Goal: Task Accomplishment & Management: Use online tool/utility

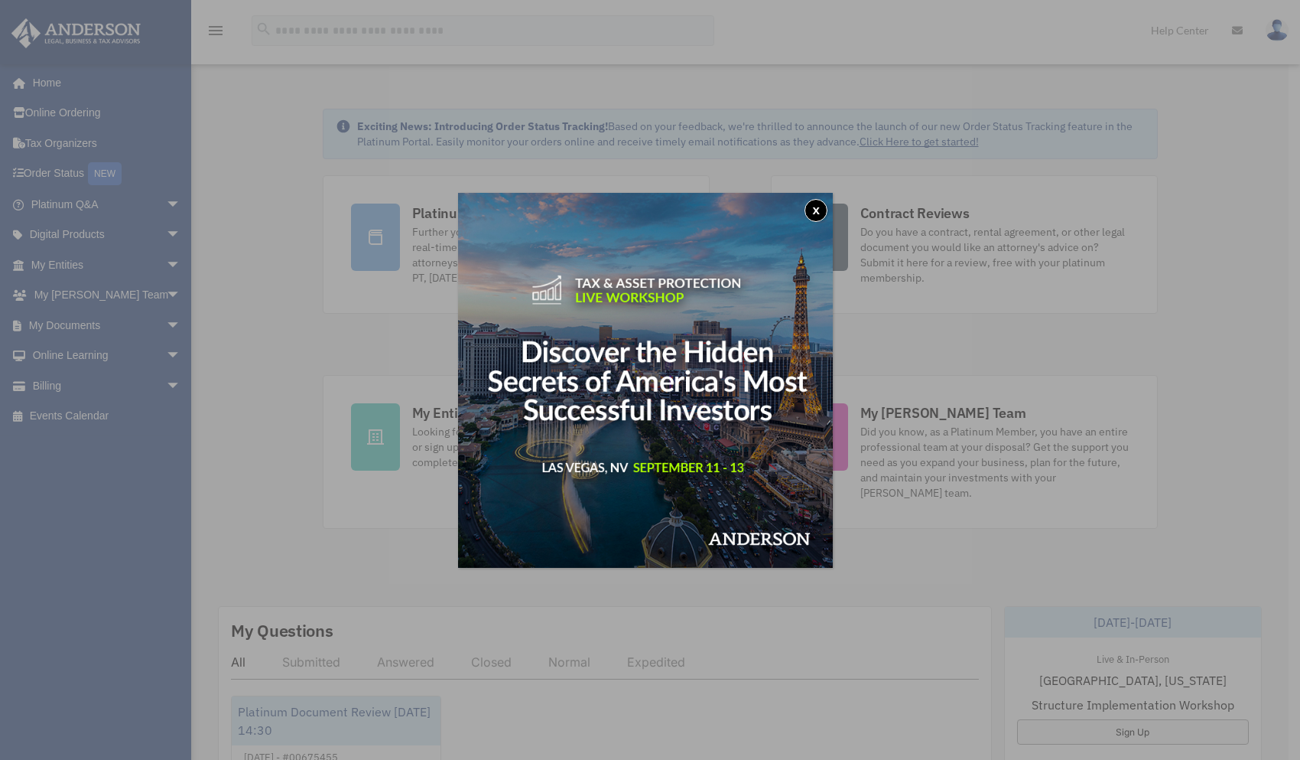
click at [819, 208] on button "x" at bounding box center [816, 210] width 23 height 23
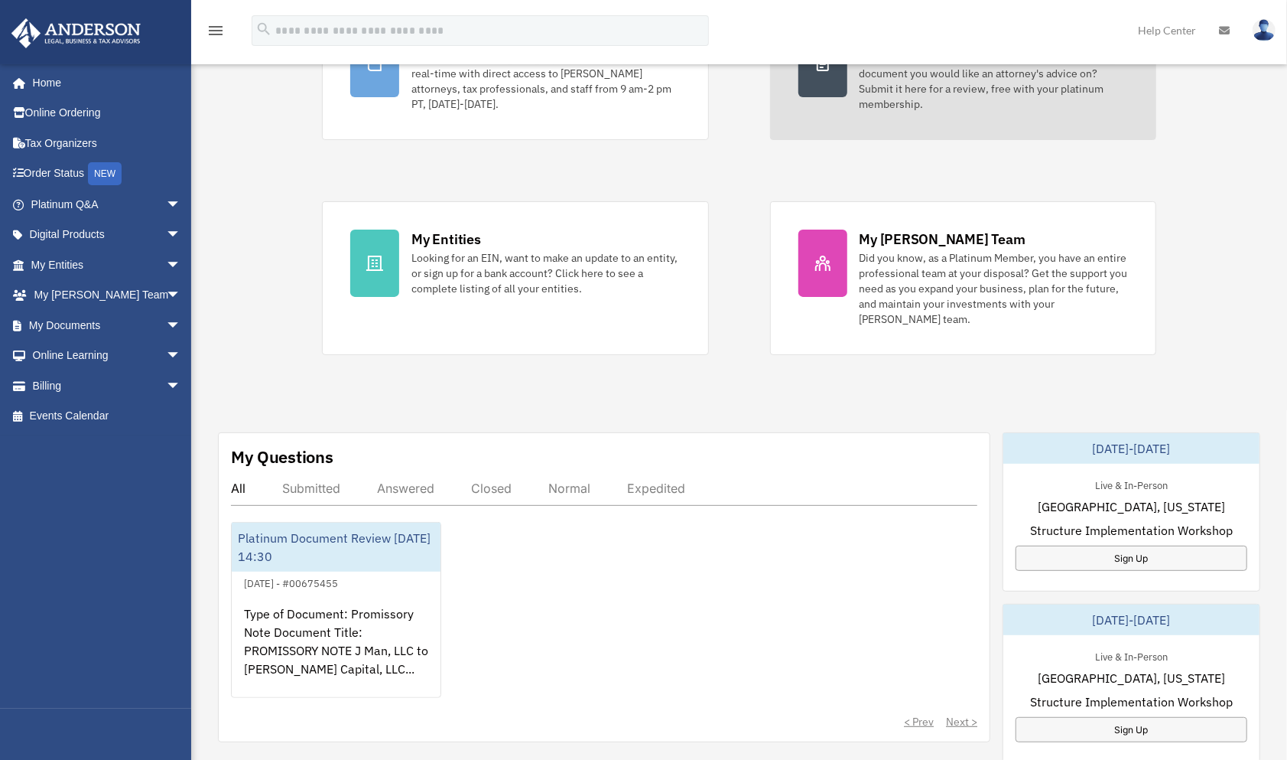
scroll to position [176, 0]
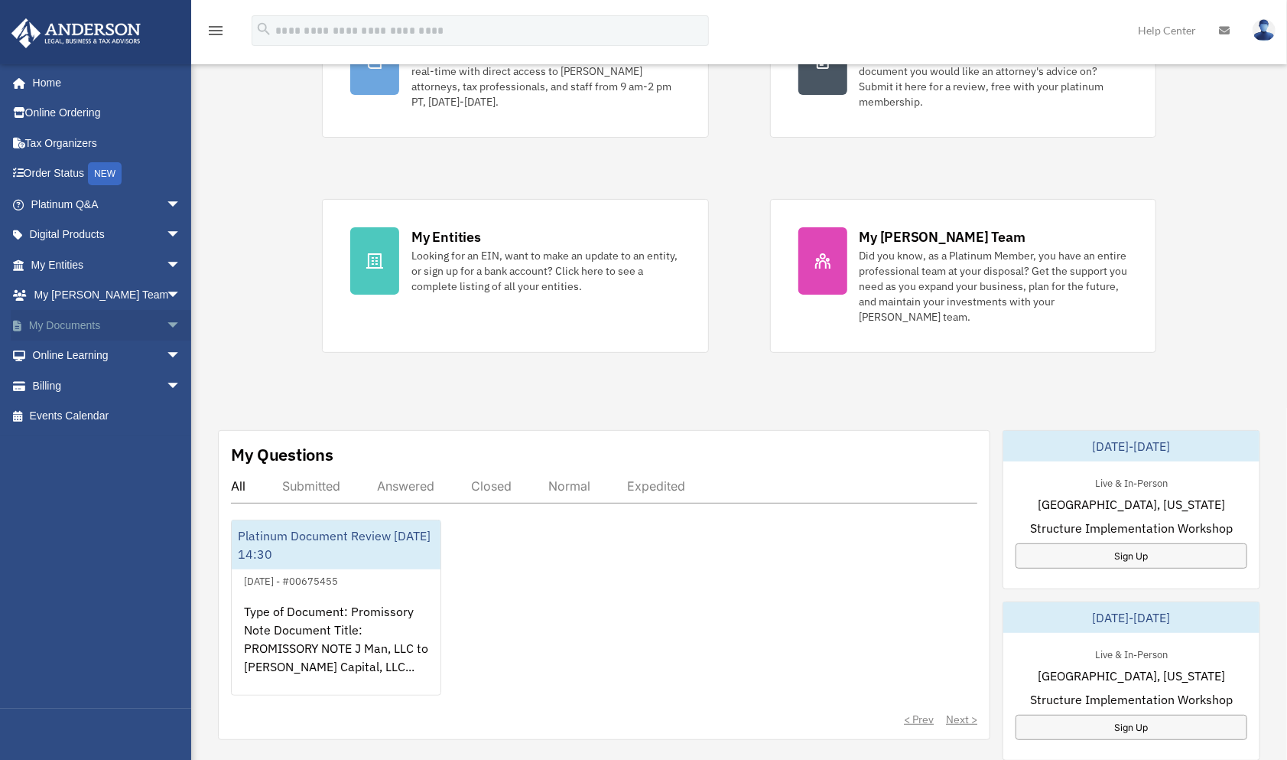
click at [166, 317] on span "arrow_drop_down" at bounding box center [181, 325] width 31 height 31
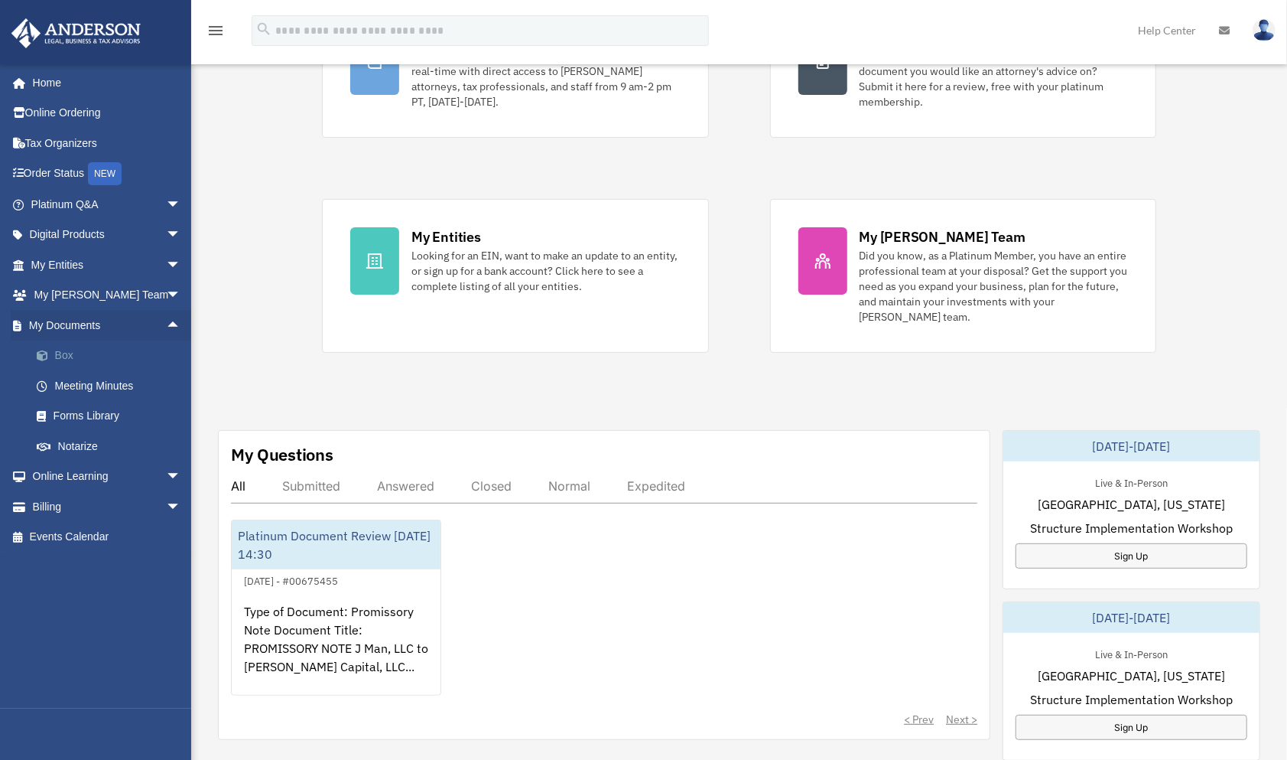
click at [59, 348] on link "Box" at bounding box center [112, 355] width 183 height 31
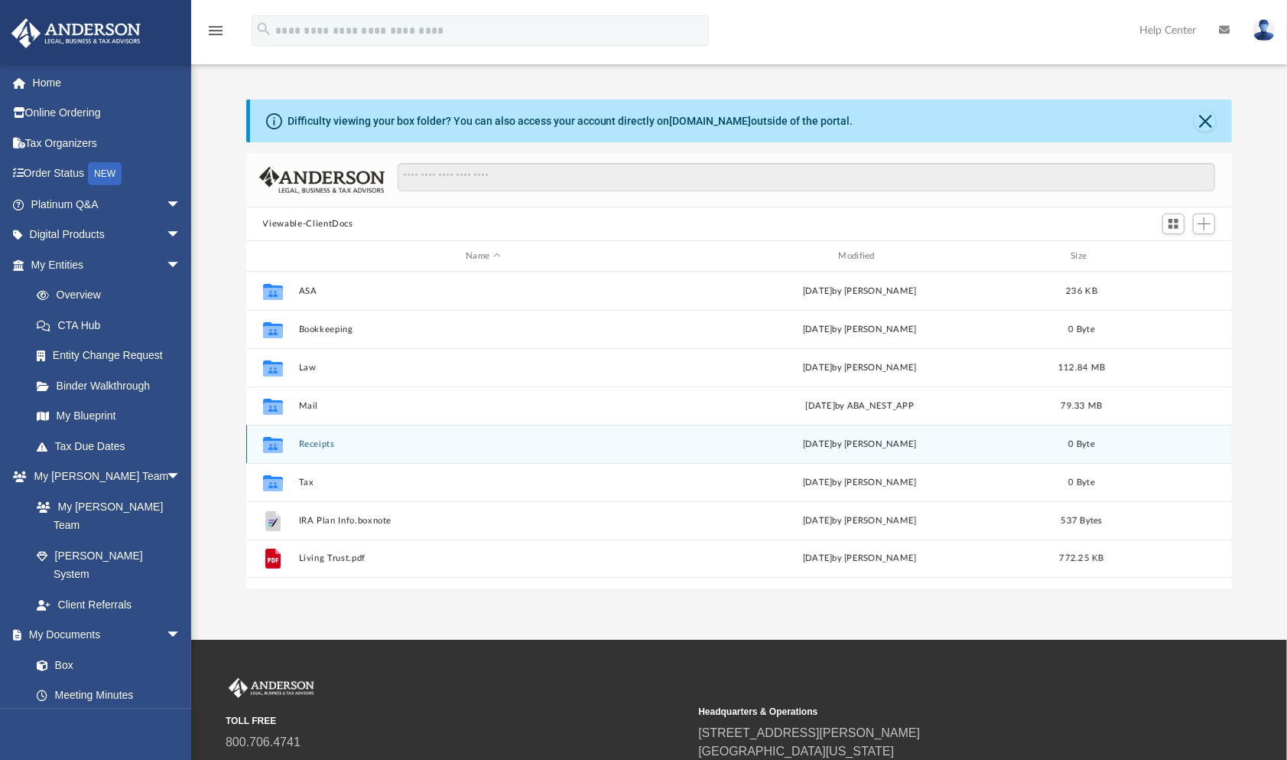
scroll to position [335, 974]
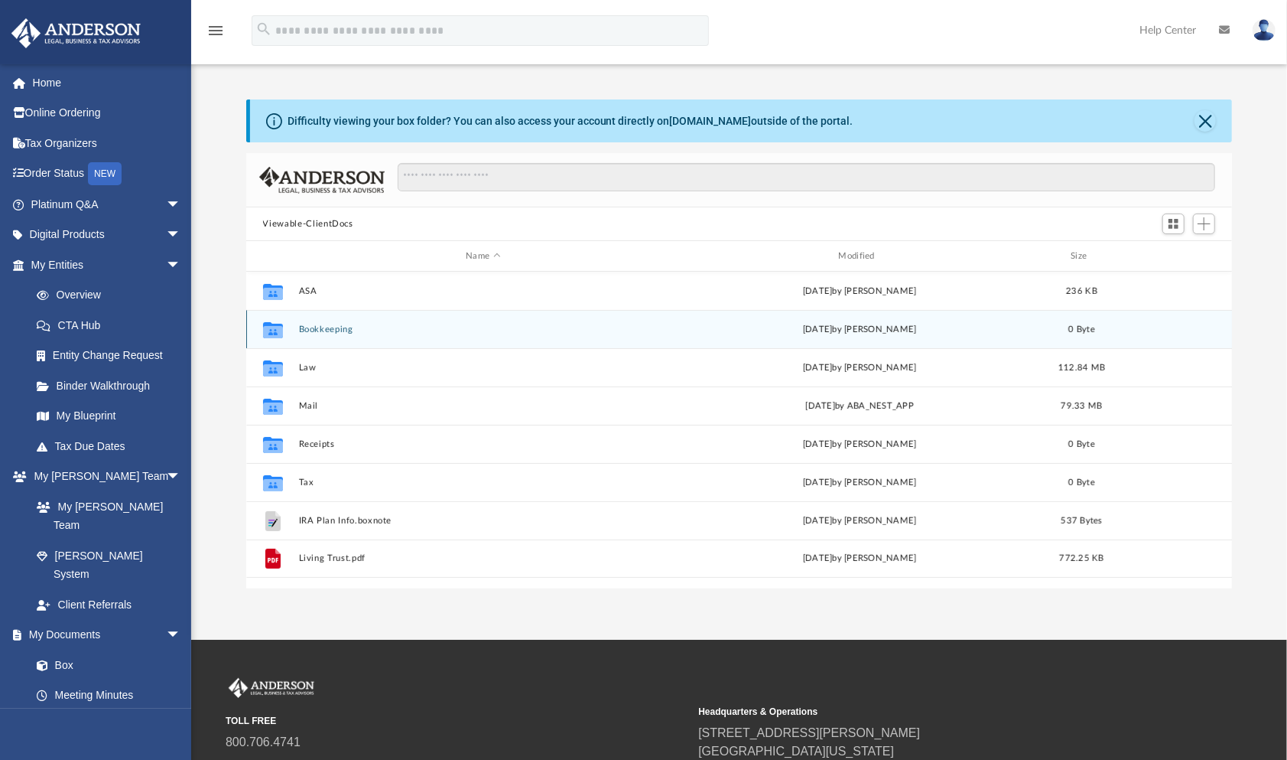
click at [442, 336] on div "Collaborated Folder Bookkeeping [DATE] by [PERSON_NAME] 0 Byte" at bounding box center [739, 329] width 987 height 38
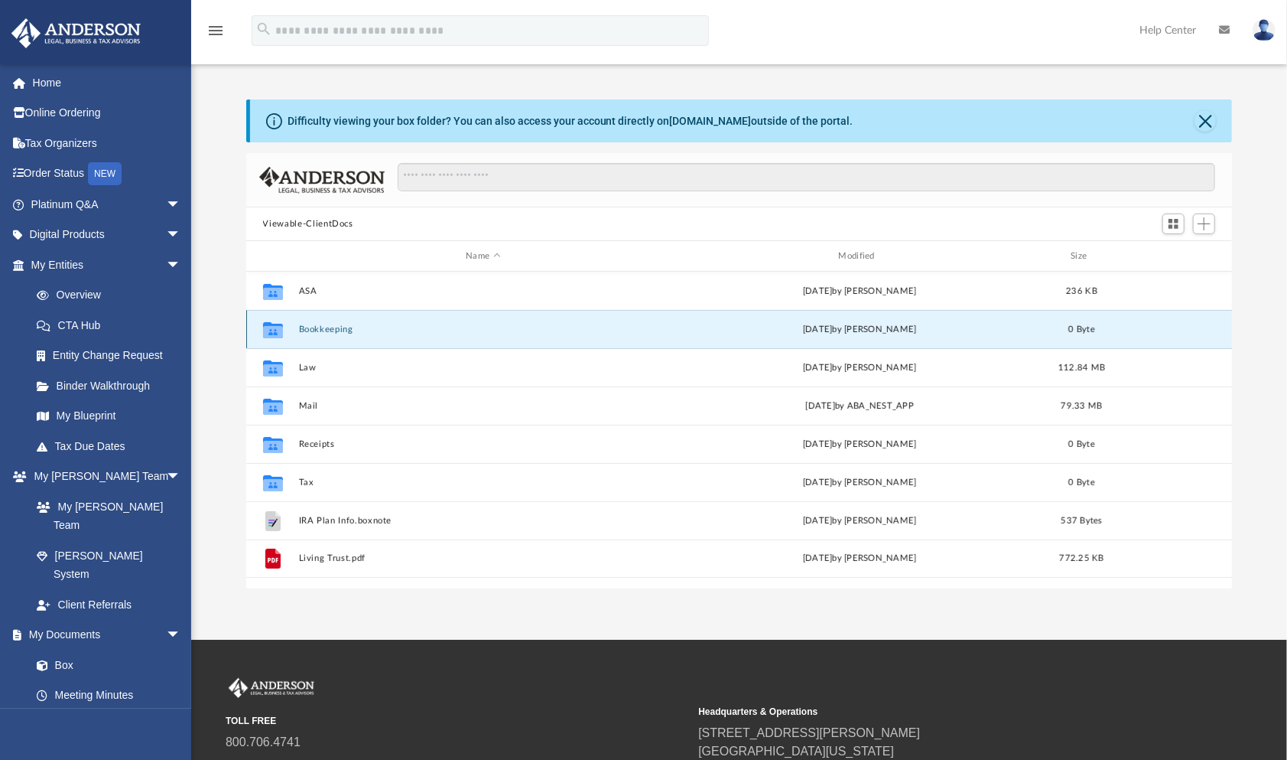
click at [442, 336] on div "Collaborated Folder Bookkeeping [DATE] by [PERSON_NAME] 0 Byte" at bounding box center [739, 329] width 987 height 38
click at [387, 329] on button "Bookkeeping" at bounding box center [482, 329] width 369 height 10
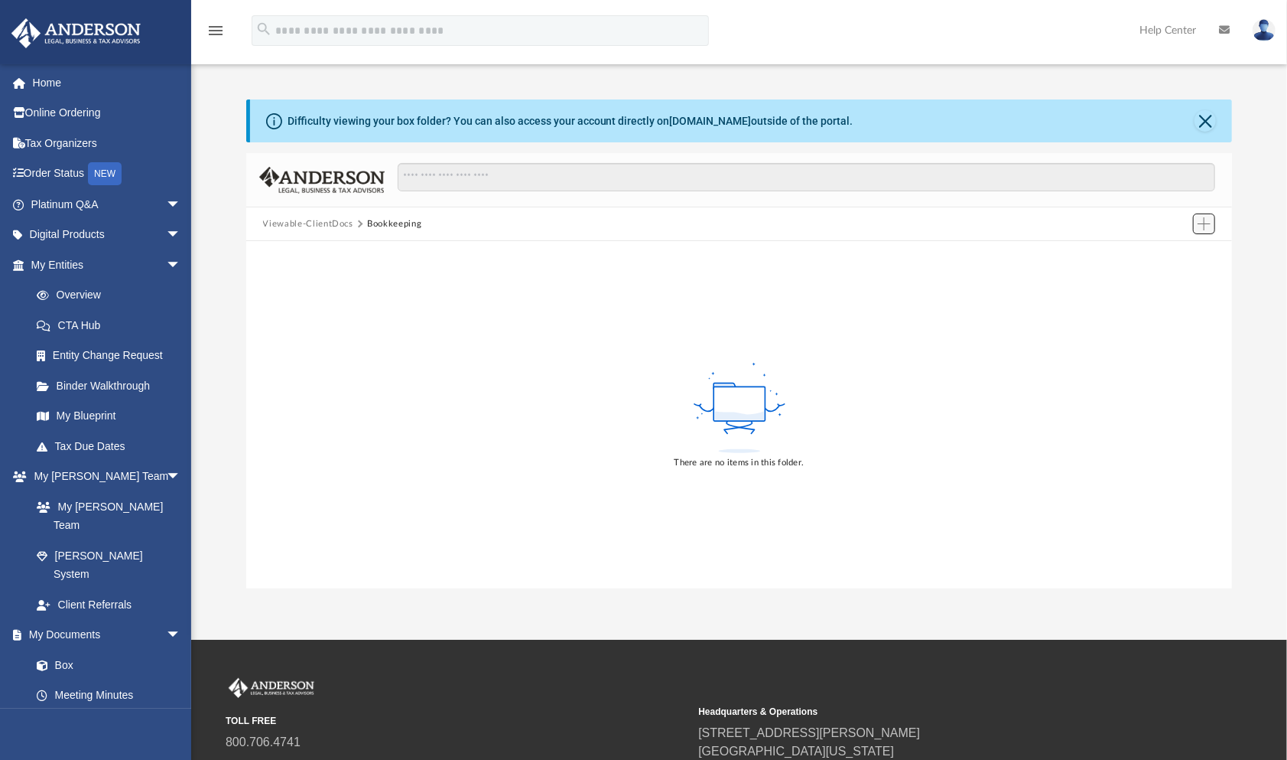
click at [1203, 224] on span "Add" at bounding box center [1204, 223] width 13 height 13
click at [1171, 257] on li "Upload" at bounding box center [1183, 254] width 49 height 16
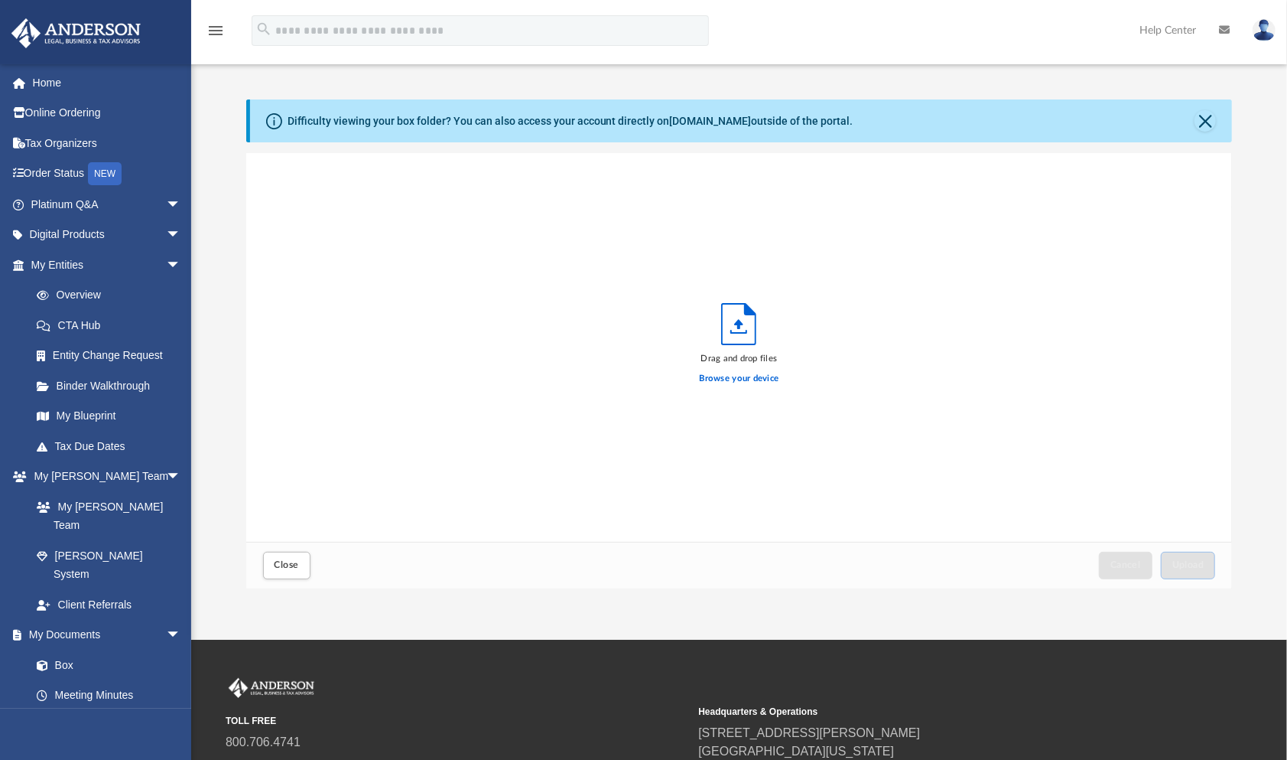
scroll to position [375, 974]
click at [712, 377] on label "Browse your device" at bounding box center [740, 379] width 80 height 14
click at [0, 0] on input "Browse your device" at bounding box center [0, 0] width 0 height 0
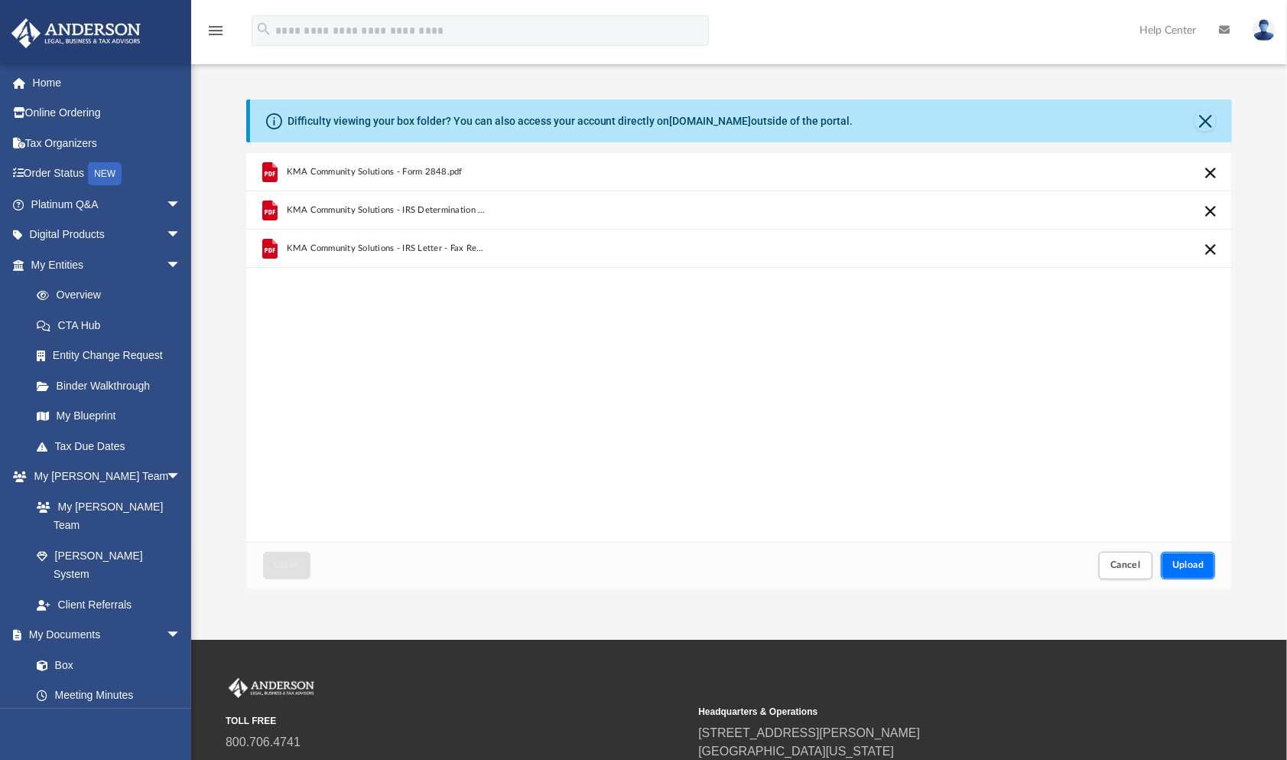
click at [1180, 557] on button "Upload" at bounding box center [1188, 565] width 55 height 27
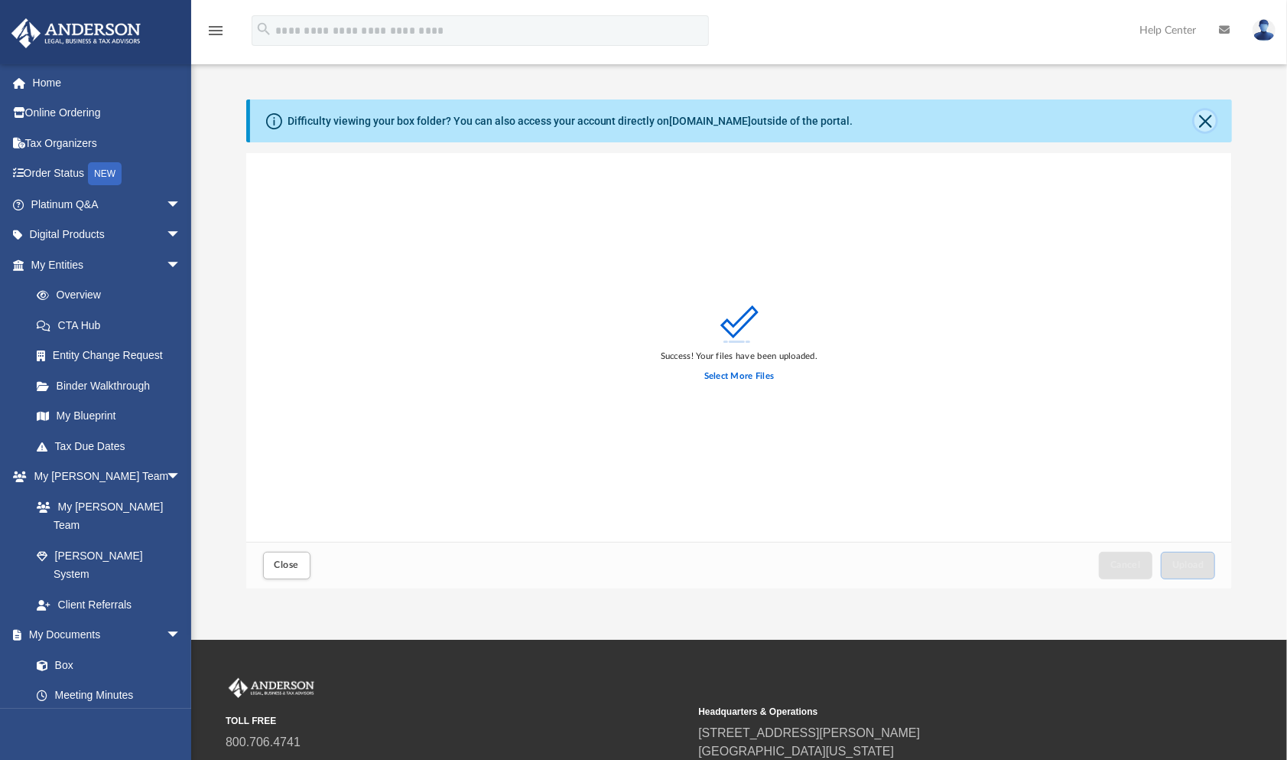
click at [1206, 116] on button "Close" at bounding box center [1205, 120] width 21 height 21
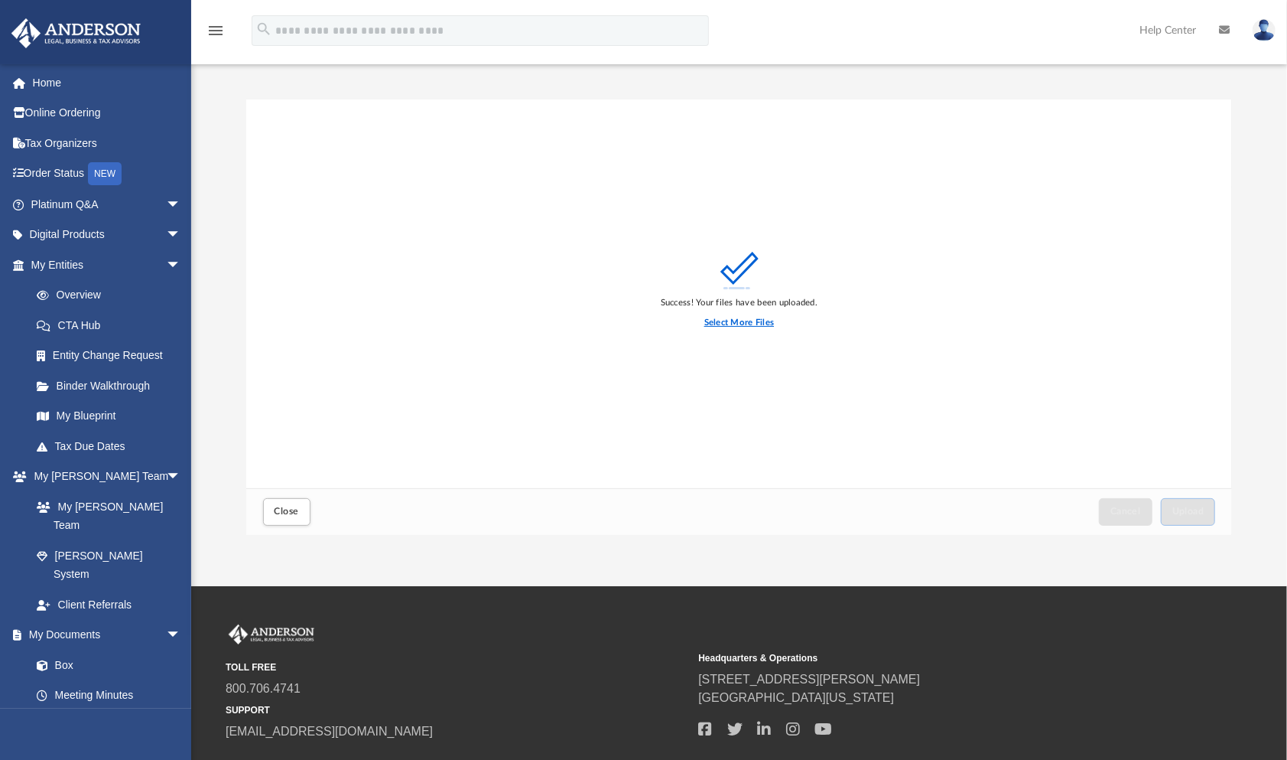
click at [714, 323] on label "Select More Files" at bounding box center [740, 323] width 70 height 14
click at [0, 0] on input "Select More Files" at bounding box center [0, 0] width 0 height 0
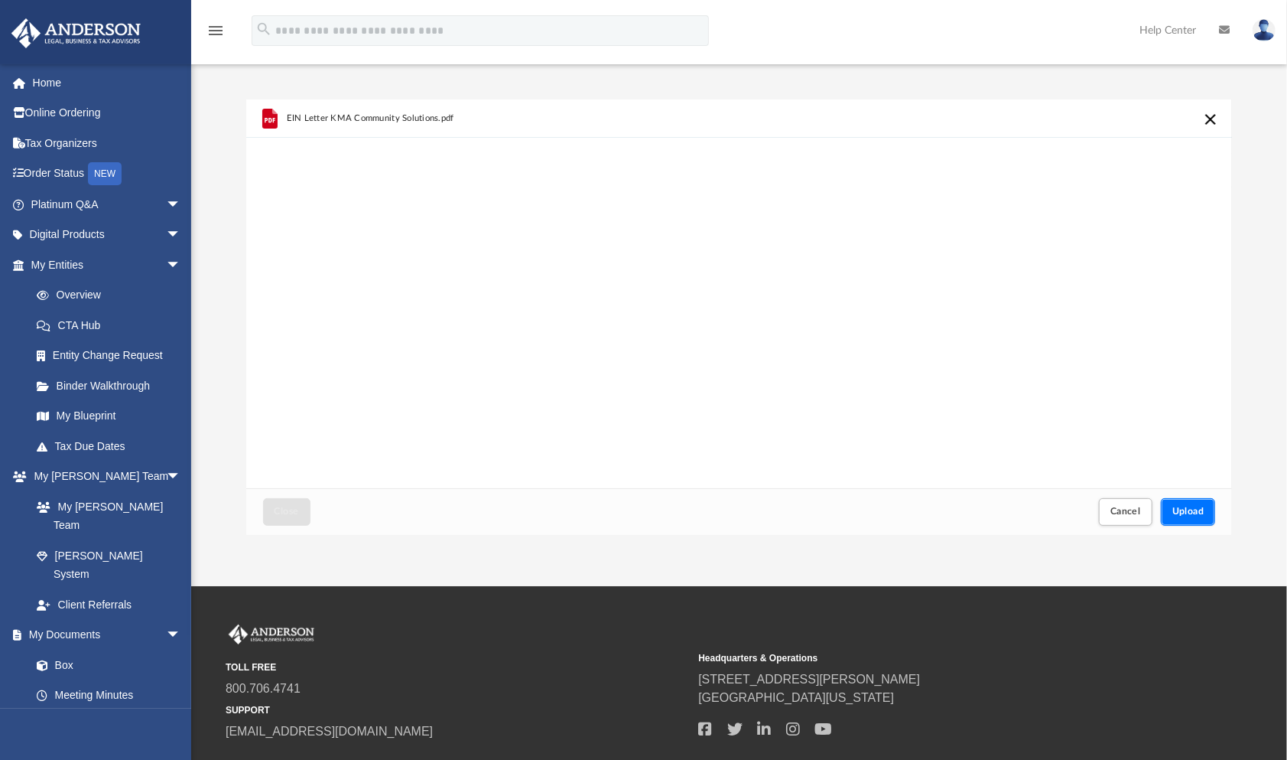
click at [1192, 514] on span "Upload" at bounding box center [1189, 510] width 32 height 9
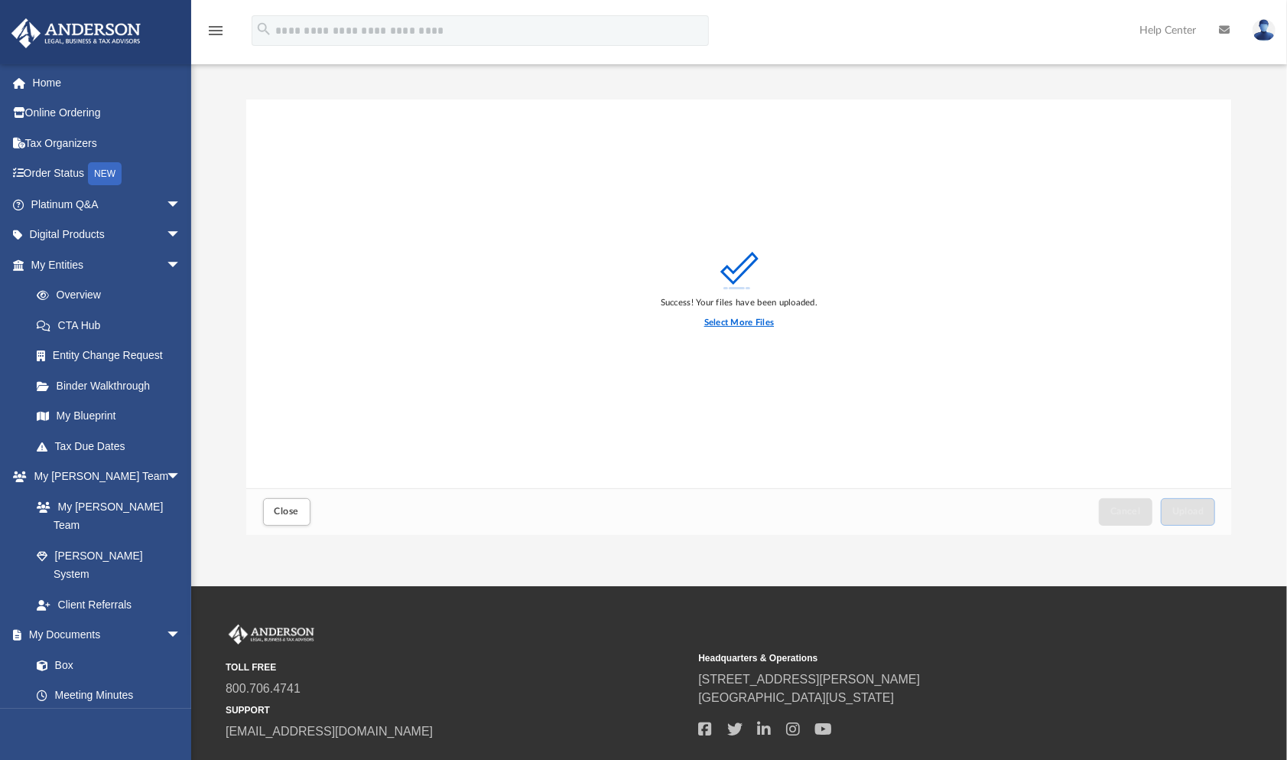
click at [744, 320] on label "Select More Files" at bounding box center [740, 323] width 70 height 14
click at [0, 0] on input "Select More Files" at bounding box center [0, 0] width 0 height 0
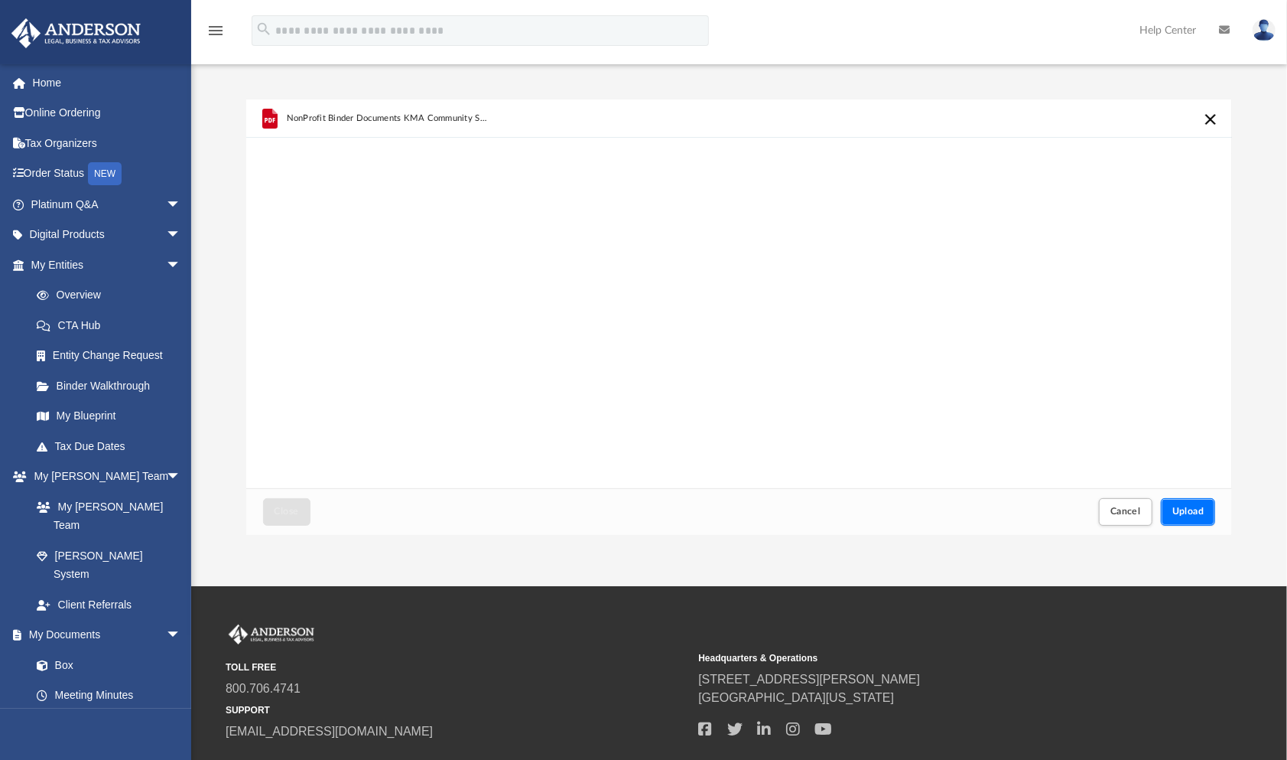
click at [1192, 510] on span "Upload" at bounding box center [1189, 510] width 32 height 9
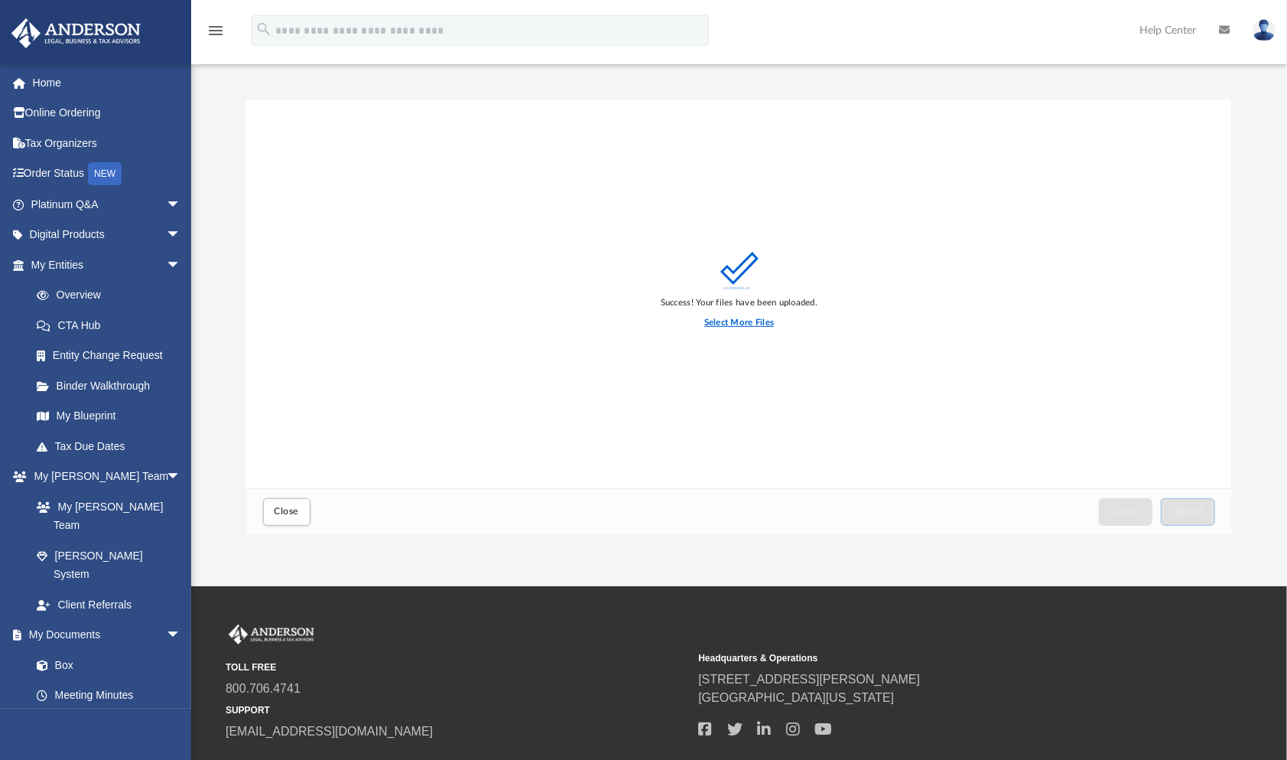
click at [731, 318] on label "Select More Files" at bounding box center [740, 323] width 70 height 14
click at [0, 0] on input "Select More Files" at bounding box center [0, 0] width 0 height 0
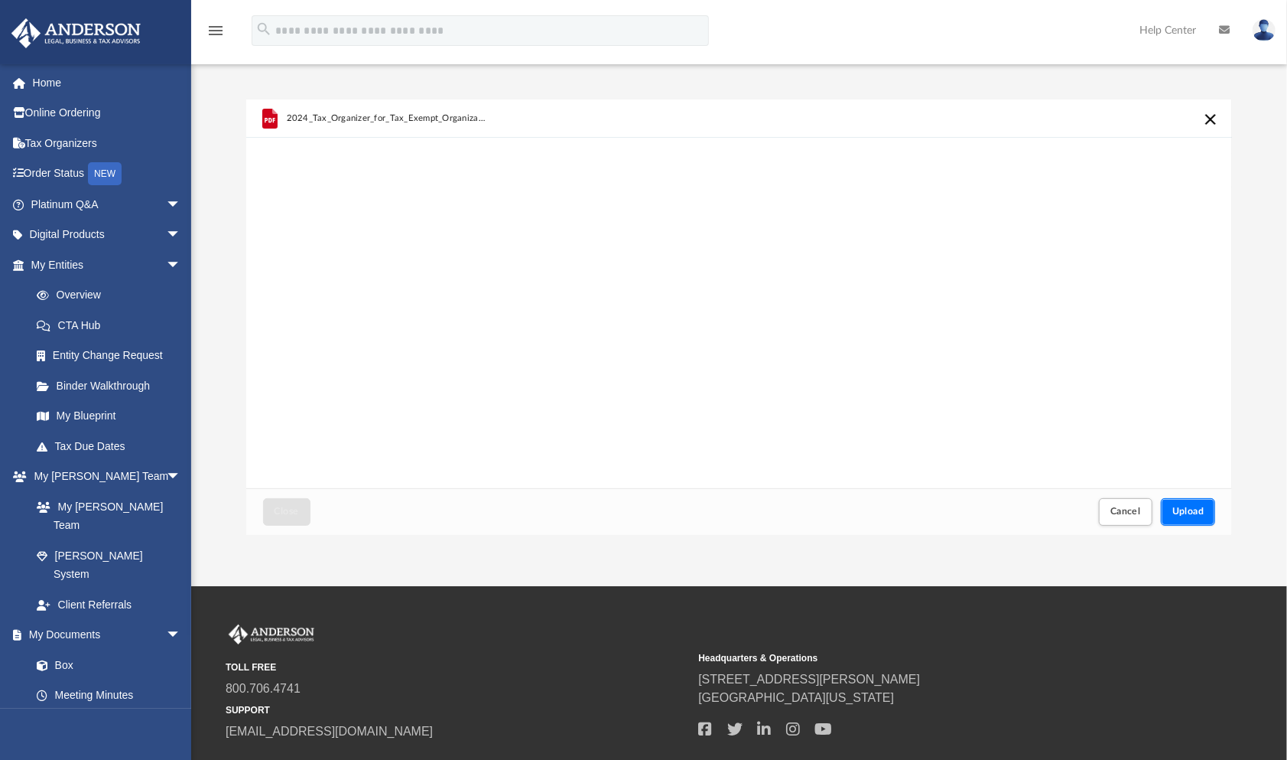
click at [1200, 508] on span "Upload" at bounding box center [1189, 510] width 32 height 9
